Goal: Register for event/course

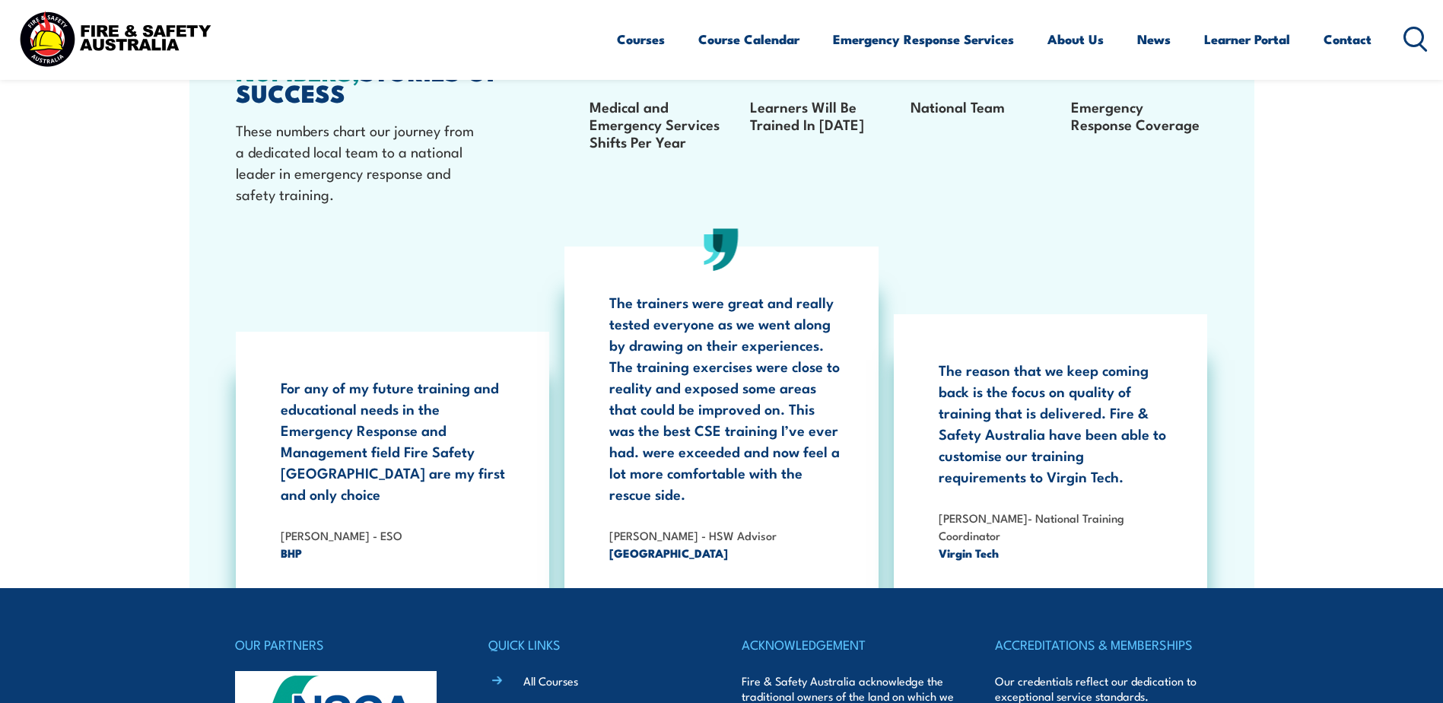
scroll to position [2738, 0]
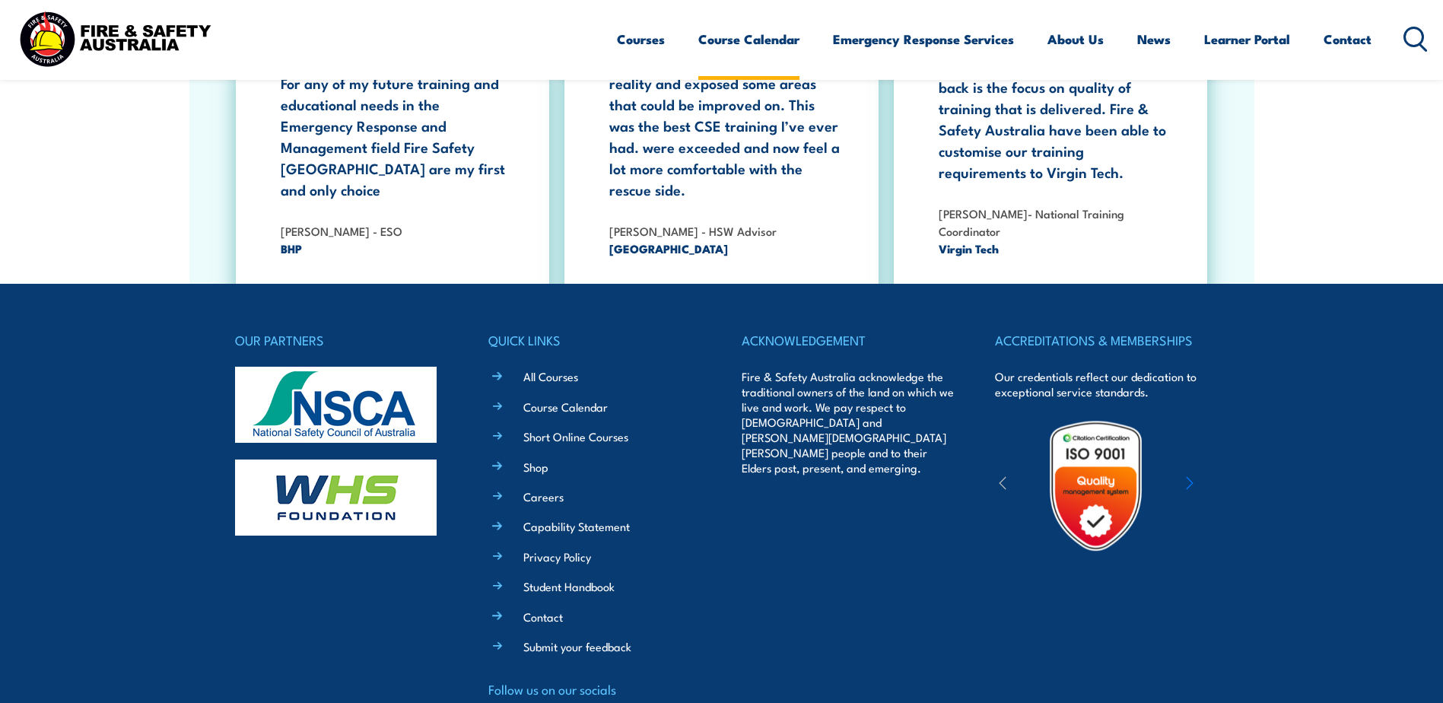
click at [766, 56] on link "Course Calendar" at bounding box center [748, 39] width 101 height 40
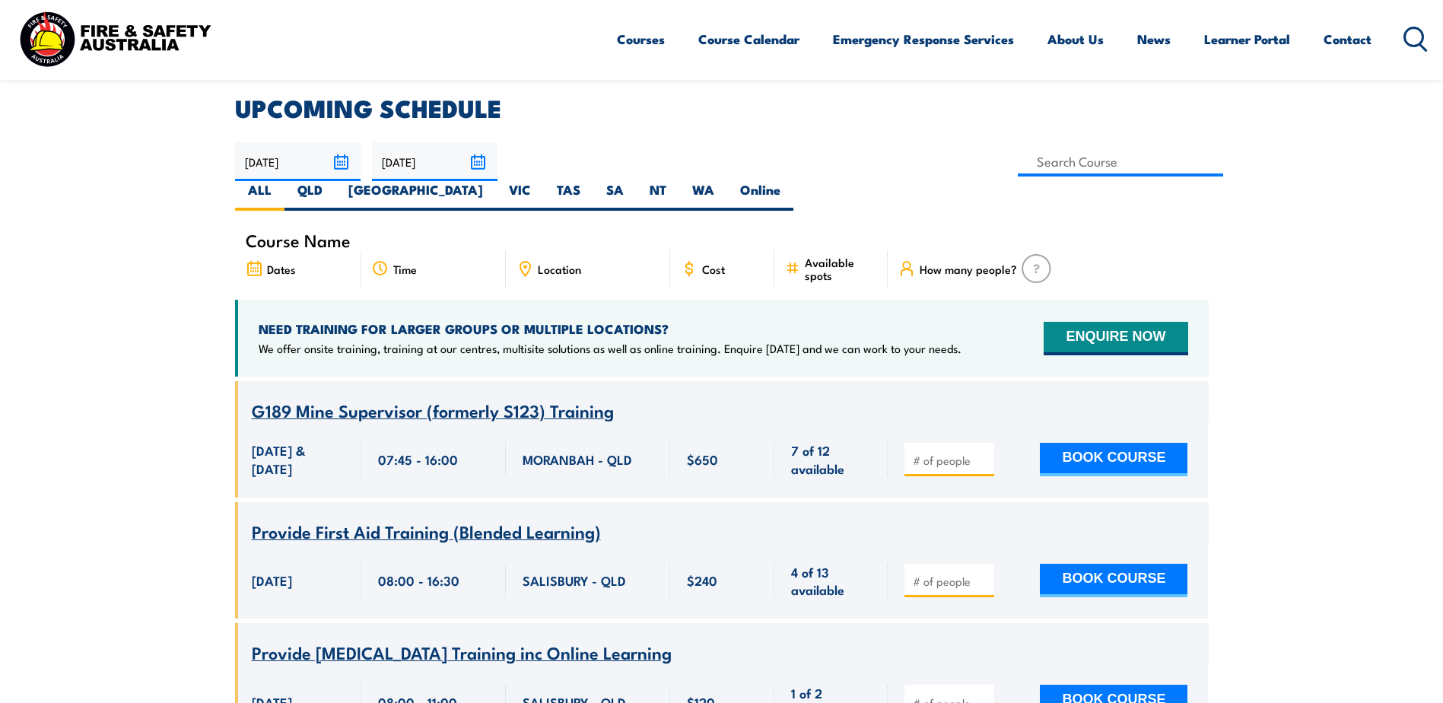
scroll to position [101, 0]
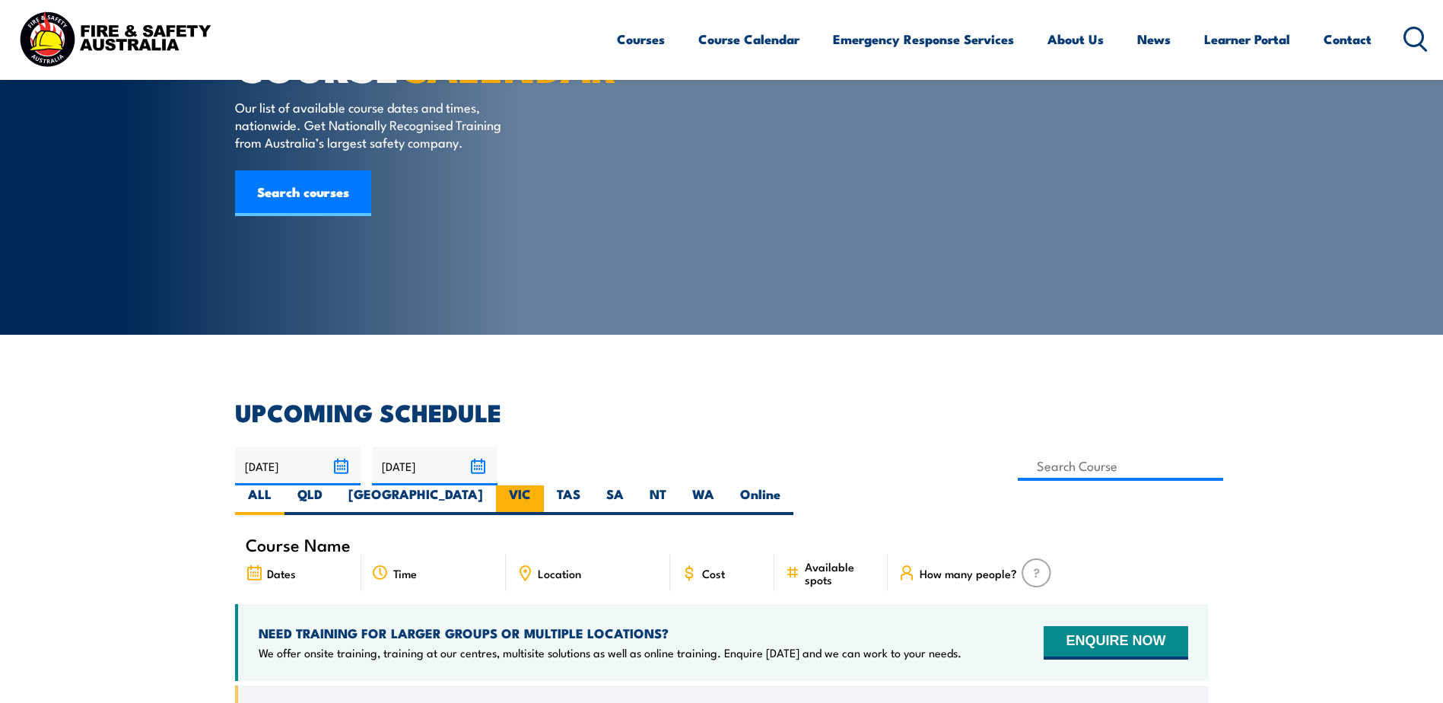
click at [544, 485] on label "VIC" at bounding box center [520, 500] width 48 height 30
click at [541, 485] on input "VIC" at bounding box center [536, 490] width 10 height 10
radio input "true"
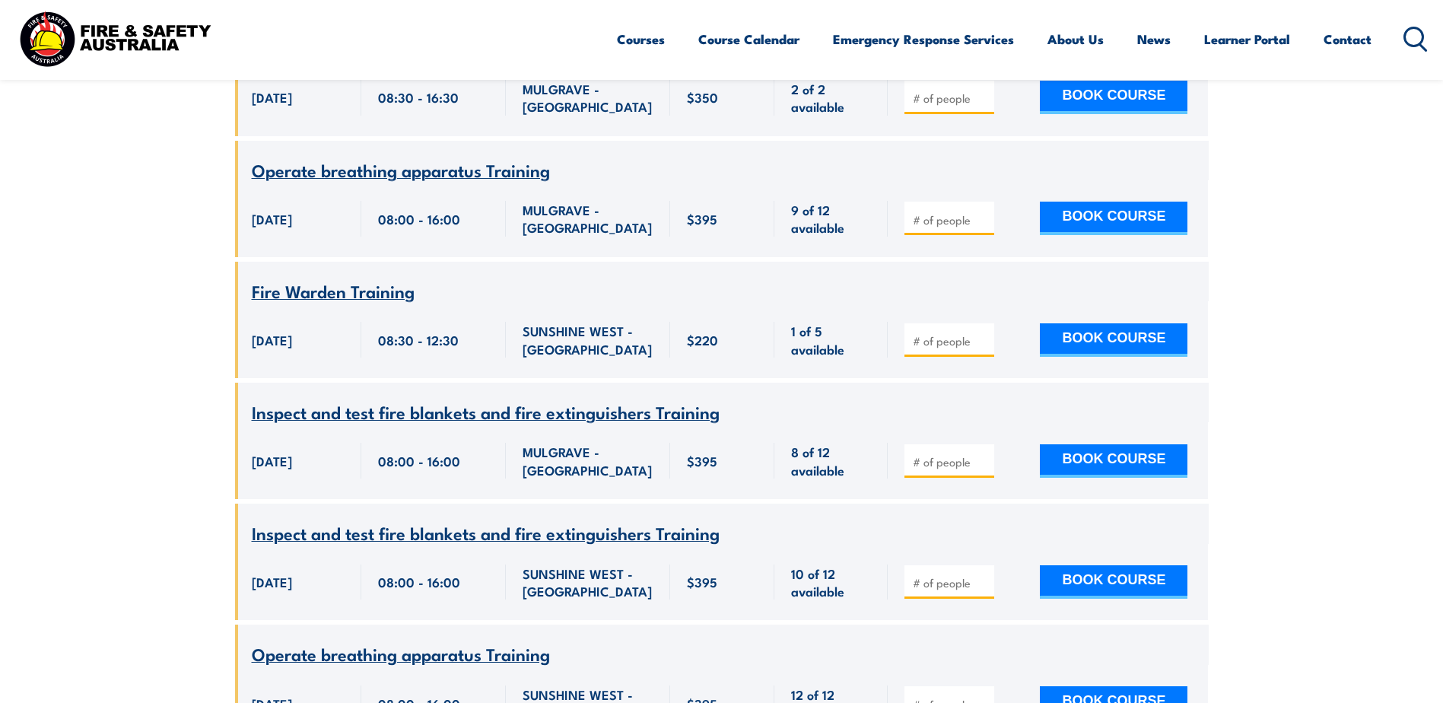
scroll to position [3443, 0]
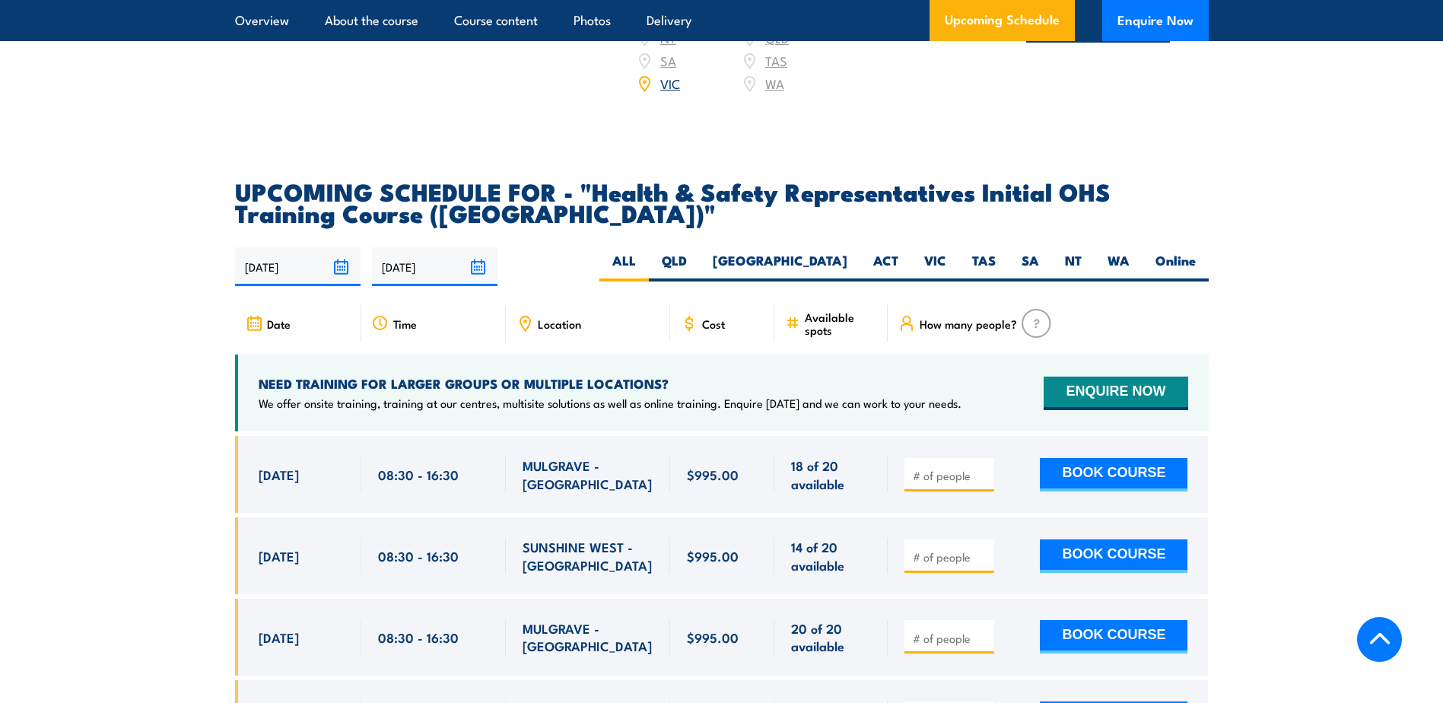
scroll to position [2738, 0]
